Goal: Check status: Check status

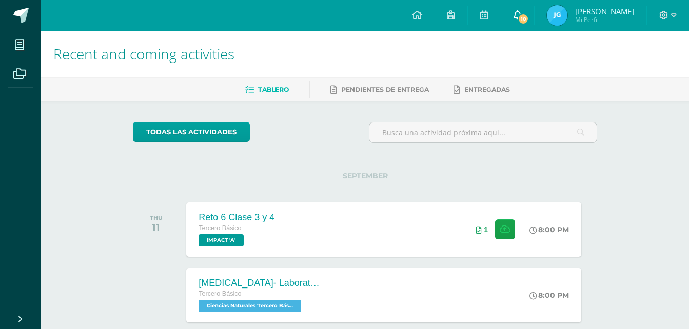
click at [522, 14] on icon at bounding box center [518, 14] width 8 height 9
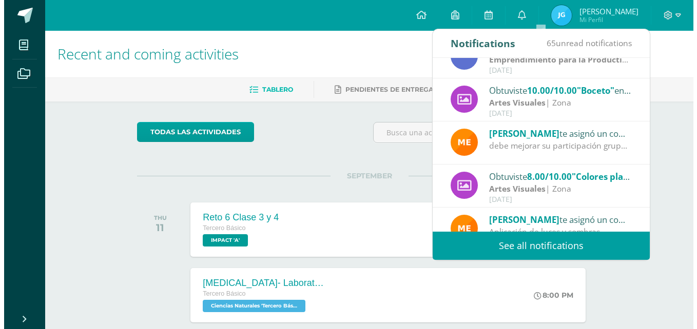
scroll to position [171, 0]
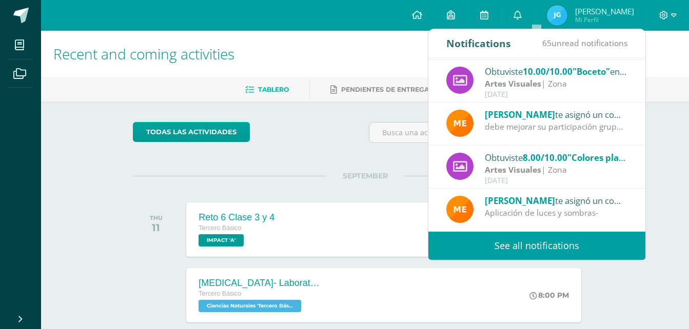
click at [562, 170] on div "Artes Visuales | Zona" at bounding box center [556, 170] width 143 height 12
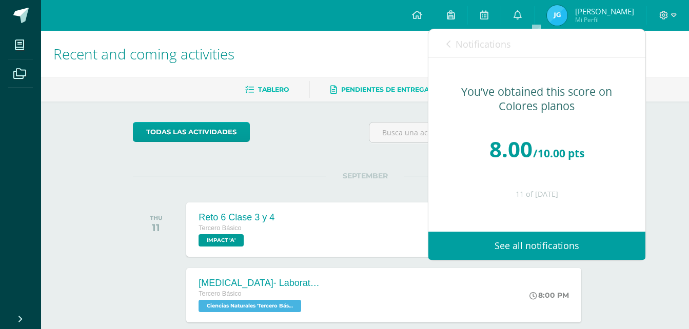
click at [343, 90] on span "Pendientes de entrega" at bounding box center [385, 90] width 88 height 8
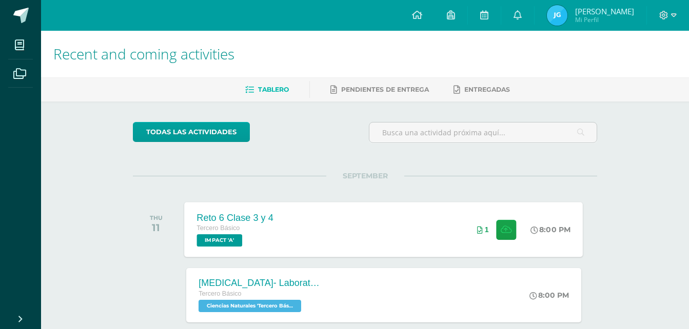
click at [351, 216] on div "Reto 6 Clase 3 y 4 Tercero Básico IMPACT 'A' 8:00 PM 1 Reto 6 Clase 3 y 4 IMPACT" at bounding box center [384, 229] width 399 height 55
